Goal: Find contact information: Find contact information

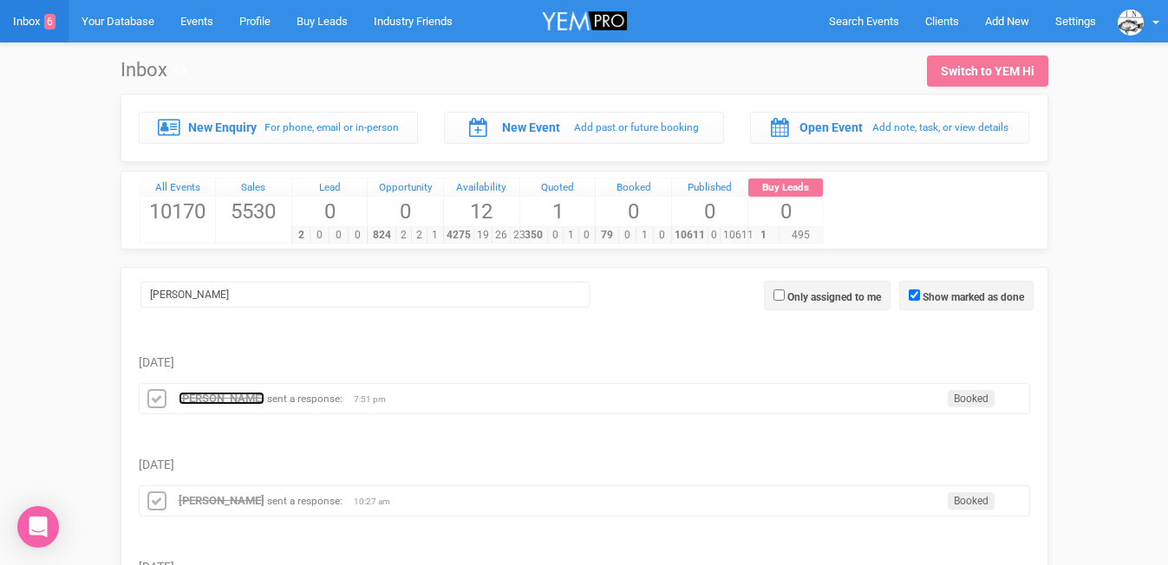
scroll to position [21, 0]
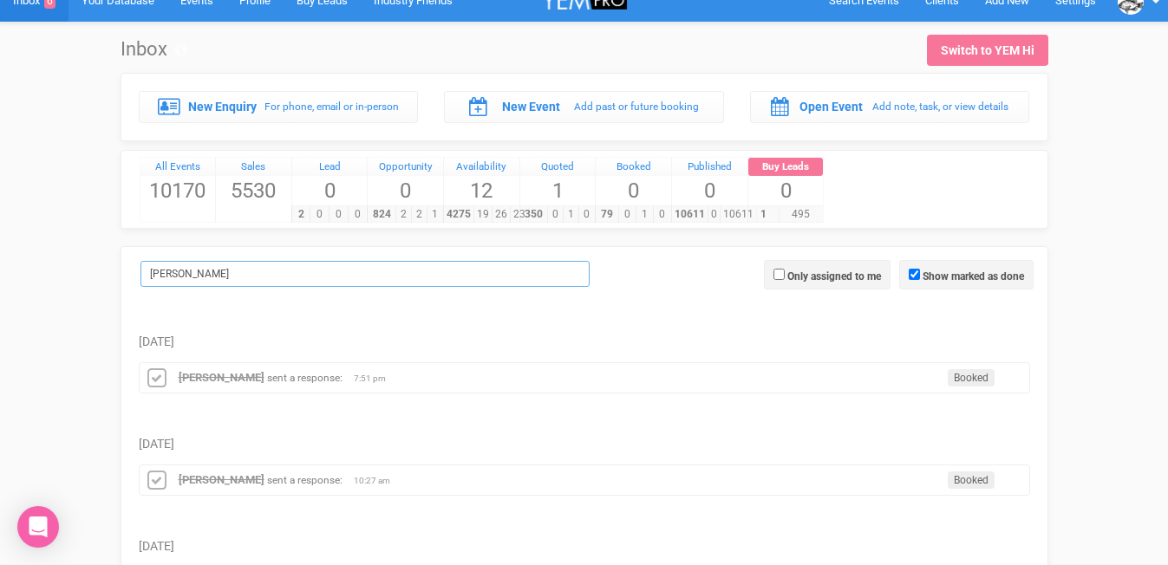
click at [275, 265] on input "[PERSON_NAME]" at bounding box center [365, 274] width 449 height 26
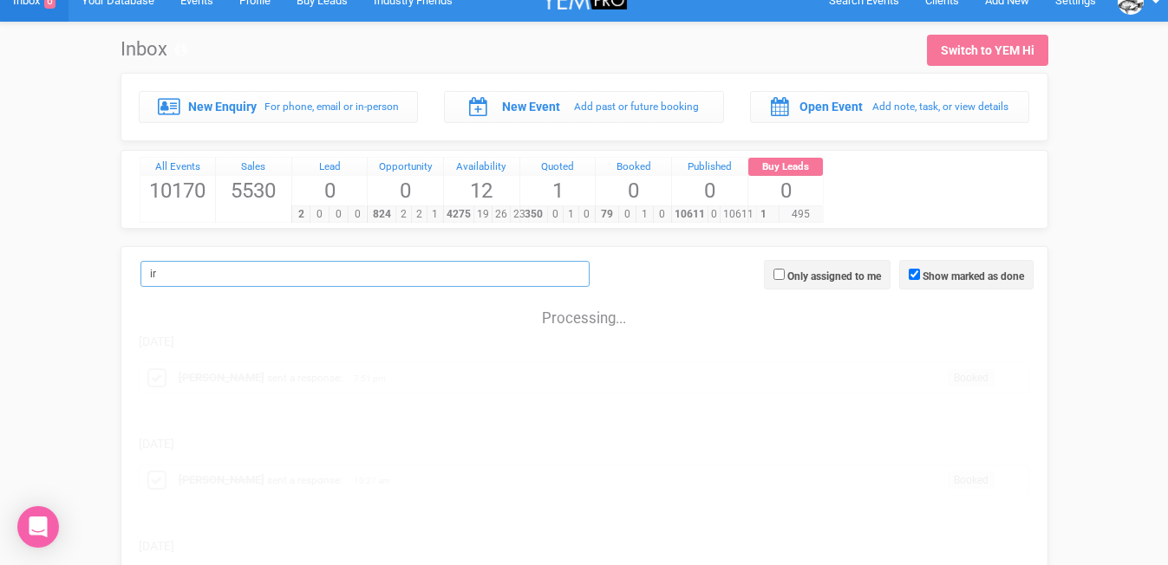
type input "i"
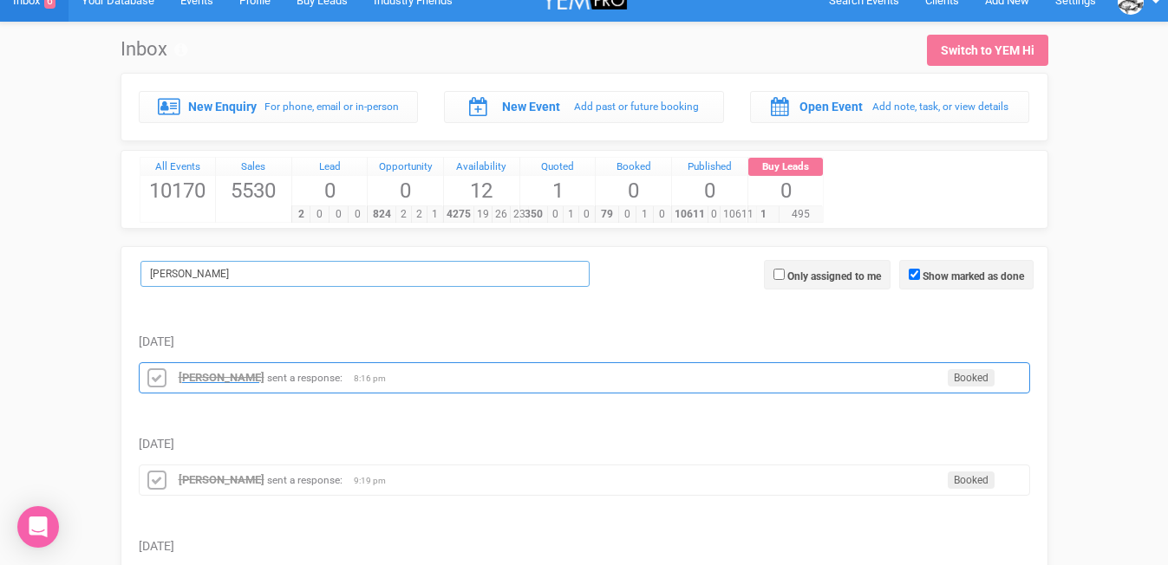
type input "[PERSON_NAME]"
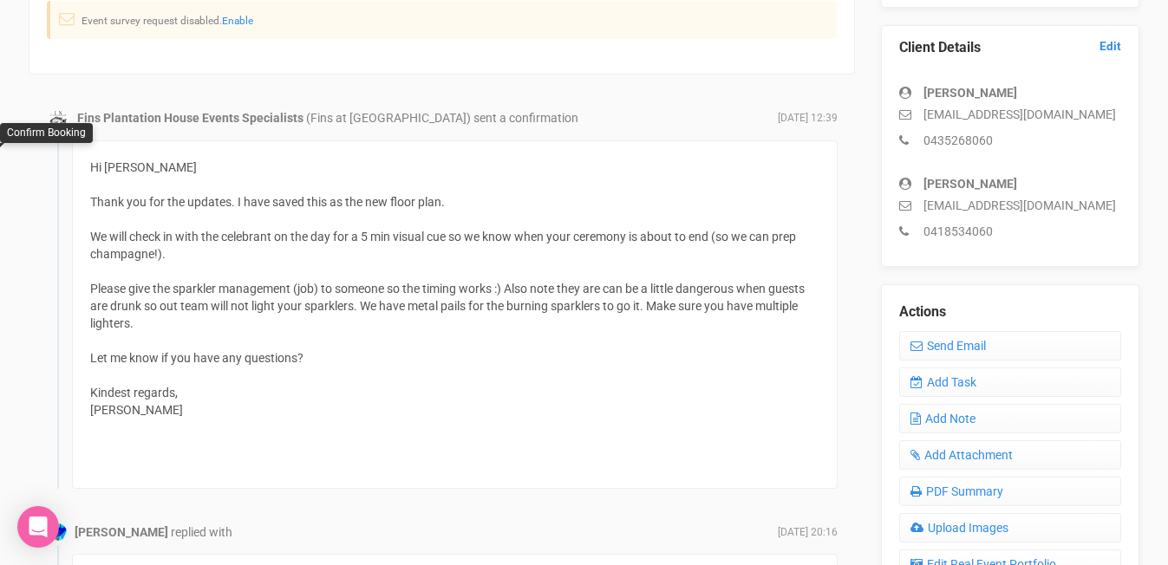
scroll to position [455, 0]
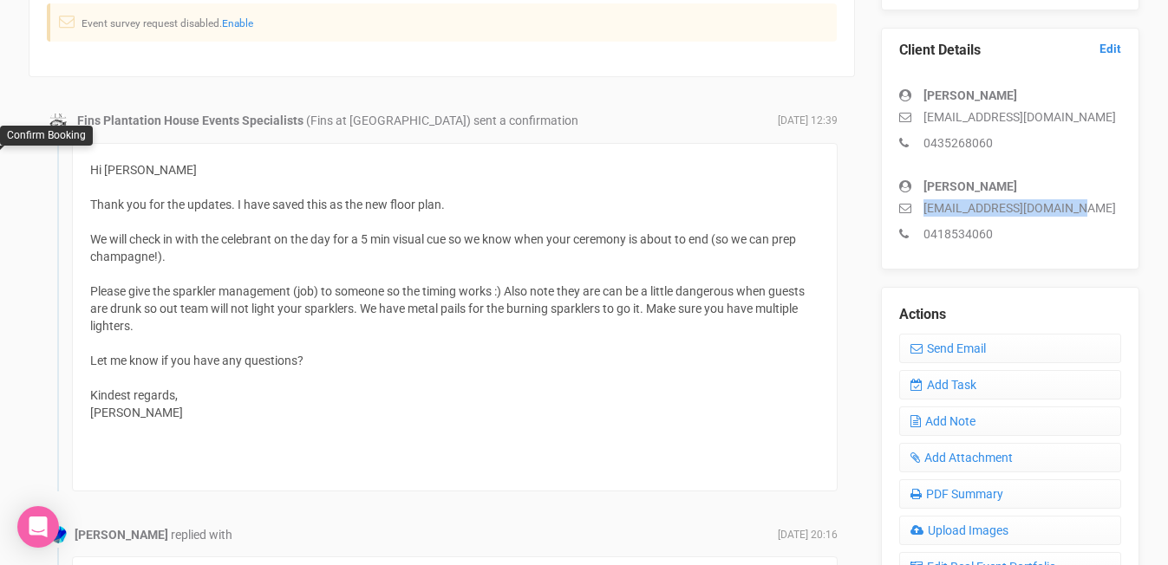
drag, startPoint x: 1088, startPoint y: 208, endPoint x: 927, endPoint y: 212, distance: 160.5
click at [927, 212] on p "[EMAIL_ADDRESS][DOMAIN_NAME]" at bounding box center [1010, 207] width 222 height 17
copy p "[EMAIL_ADDRESS][DOMAIN_NAME]"
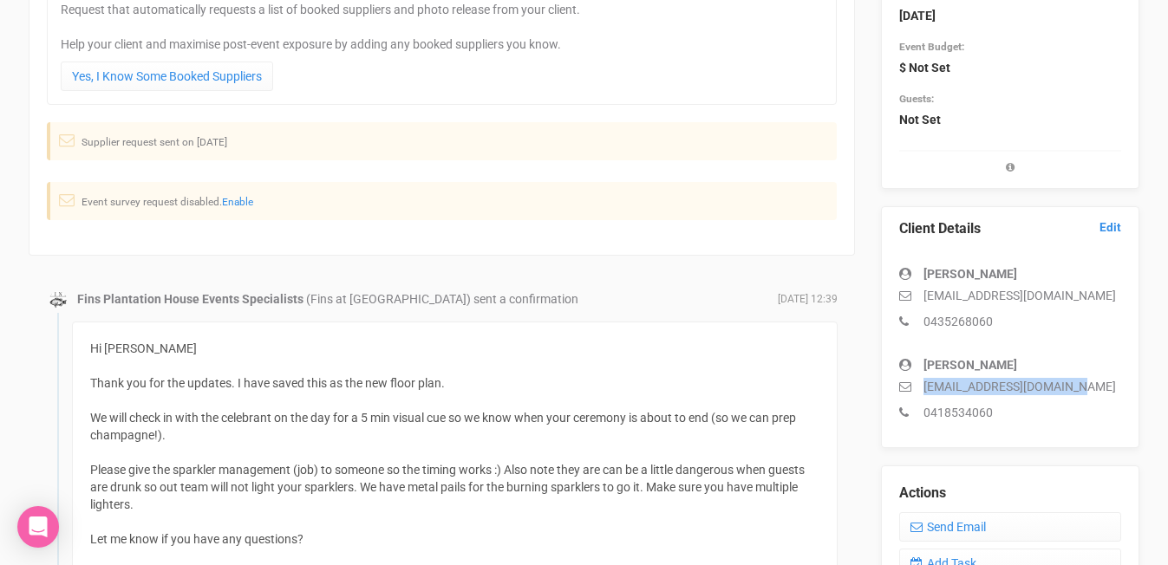
scroll to position [0, 0]
